Goal: Transaction & Acquisition: Purchase product/service

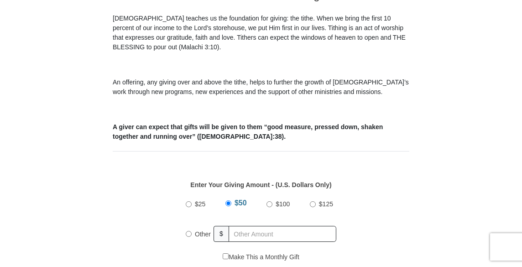
scroll to position [319, 0]
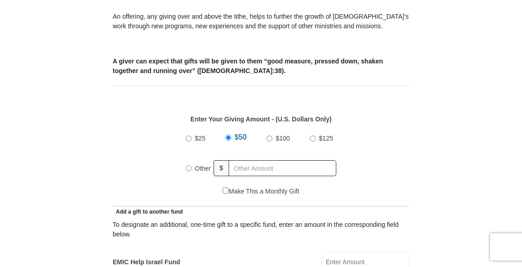
drag, startPoint x: 525, startPoint y: 10, endPoint x: 525, endPoint y: 62, distance: 51.6
radio input "true"
click at [251, 168] on input "text" at bounding box center [284, 168] width 105 height 16
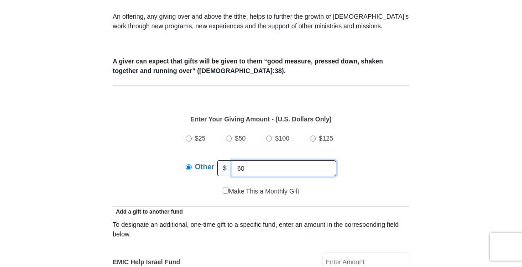
type input "60"
click at [408, 152] on div "Enter Your Giving Amount - (U.S. Dollars Only) Amount must be a valid number Th…" at bounding box center [261, 146] width 297 height 82
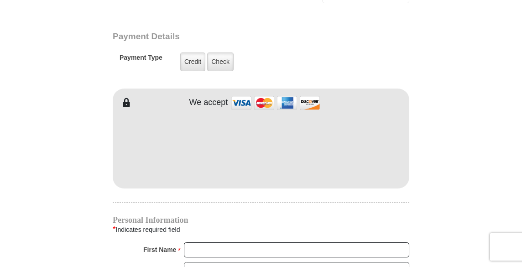
scroll to position [708, 0]
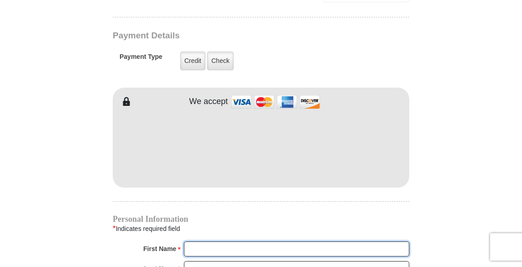
type input "Olatorera"
type input "[PERSON_NAME]"
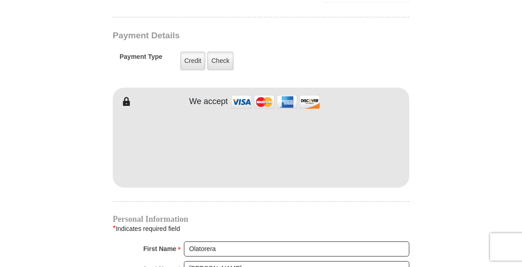
click at [480, 159] on body "[GEOGRAPHIC_DATA][DEMOGRAPHIC_DATA] Online Giving Because of gifts like yours, …" at bounding box center [261, 193] width 522 height 1803
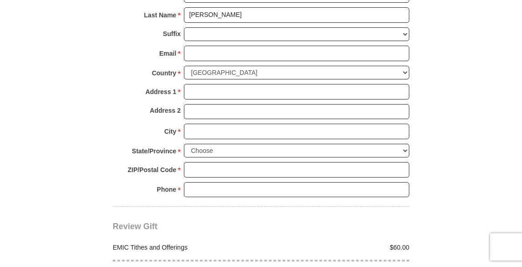
scroll to position [969, 0]
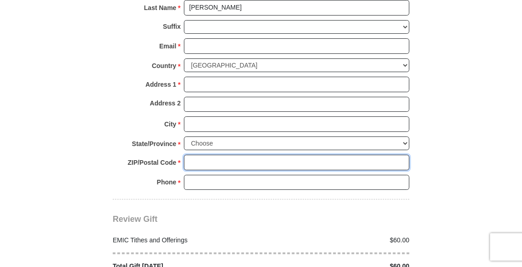
click at [256, 160] on input "ZIP/Postal Code *" at bounding box center [296, 163] width 225 height 16
type input "76002"
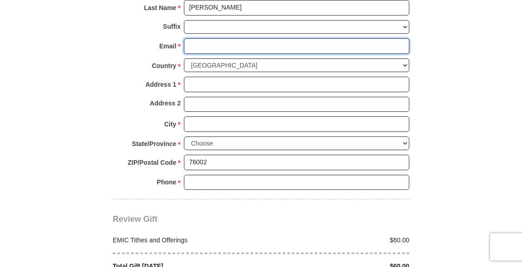
type input "[EMAIL_ADDRESS][DOMAIN_NAME]"
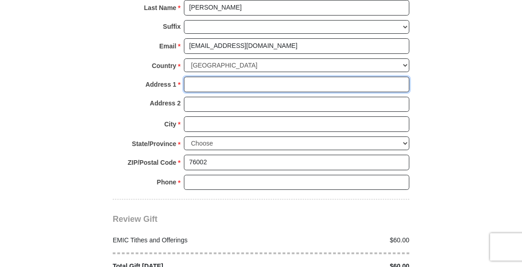
type input "[STREET_ADDRESS][PERSON_NAME]"
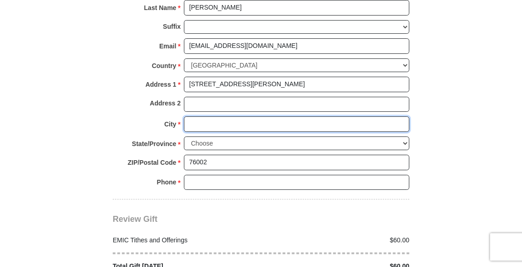
type input "[GEOGRAPHIC_DATA]"
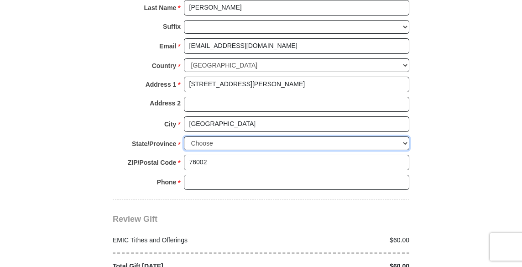
select select "[GEOGRAPHIC_DATA]"
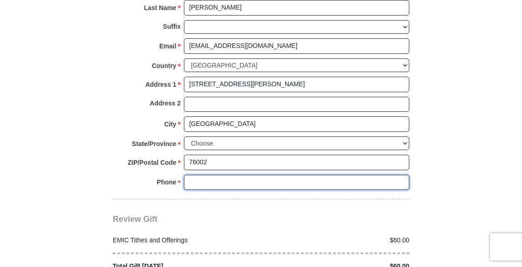
type input "6823470736"
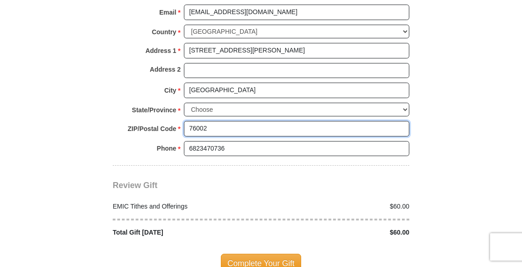
scroll to position [1044, 0]
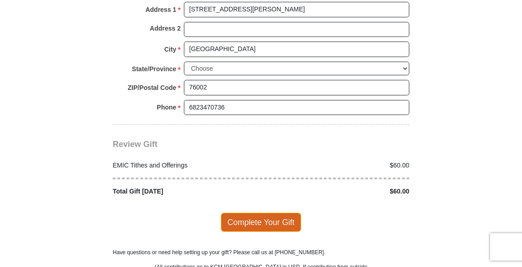
click at [283, 224] on span "Complete Your Gift" at bounding box center [261, 222] width 81 height 19
